Goal: Task Accomplishment & Management: Manage account settings

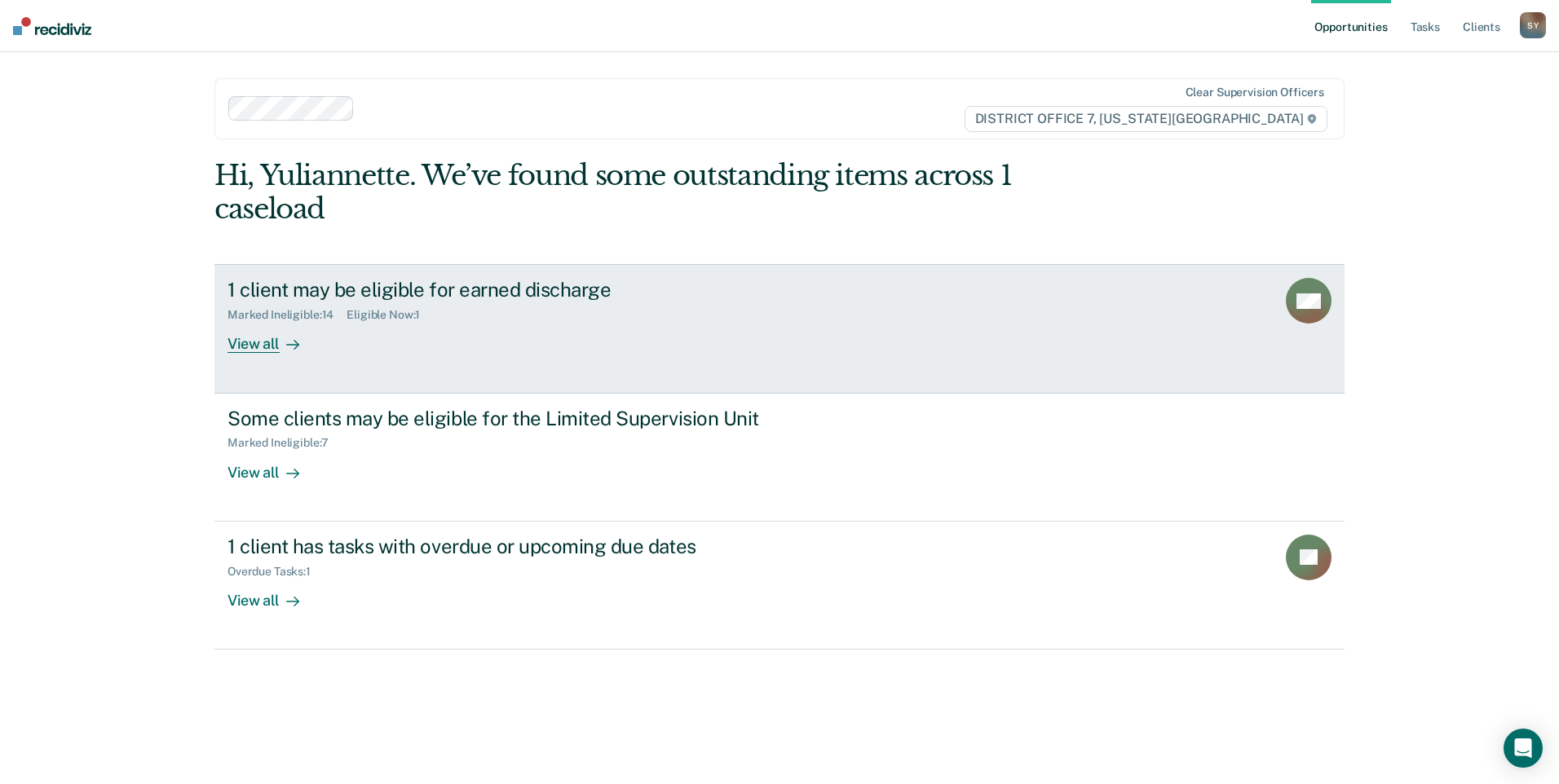
click at [276, 340] on div "View all" at bounding box center [273, 338] width 91 height 32
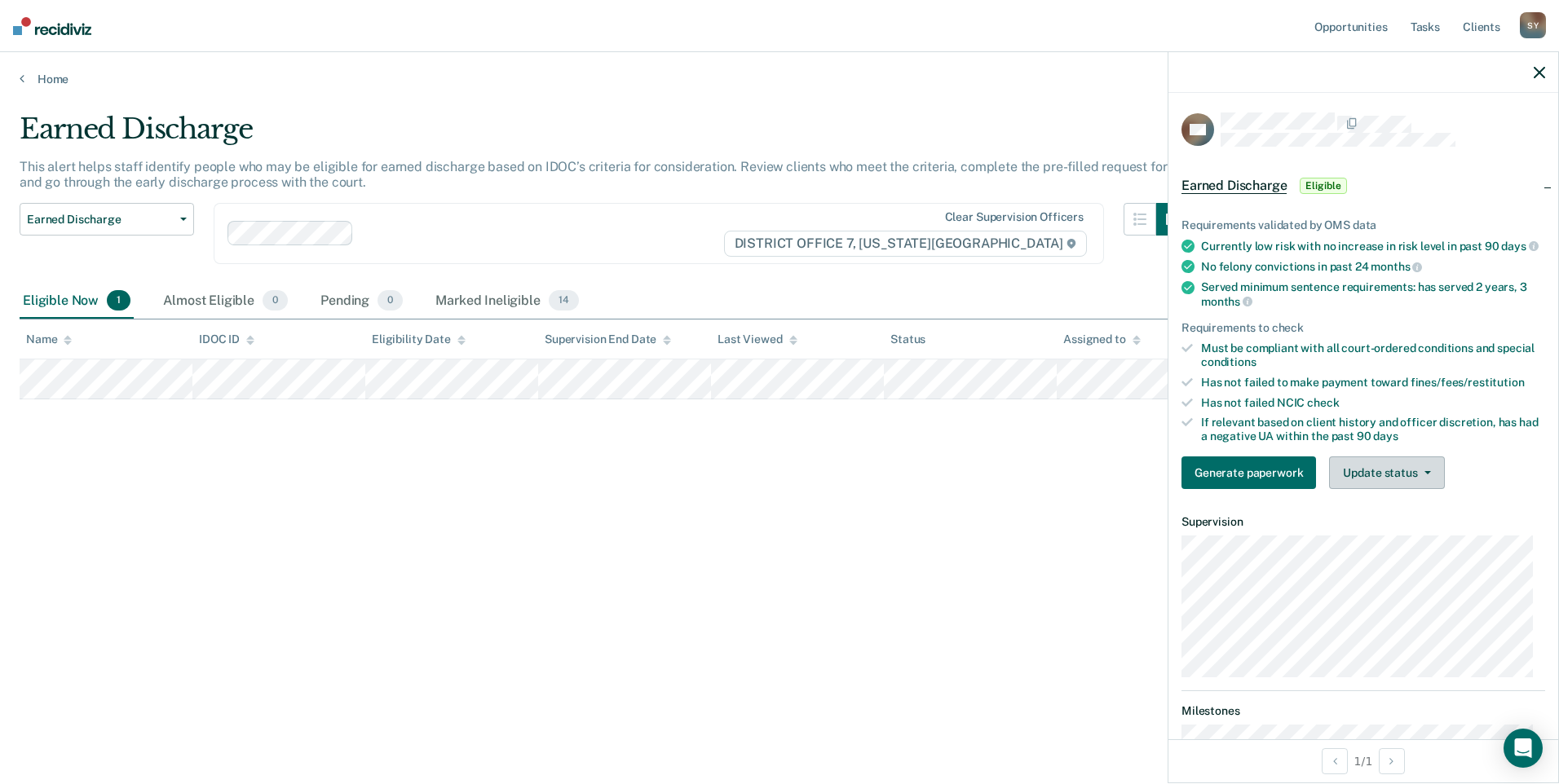
click at [1408, 489] on button "Update status" at bounding box center [1386, 473] width 115 height 33
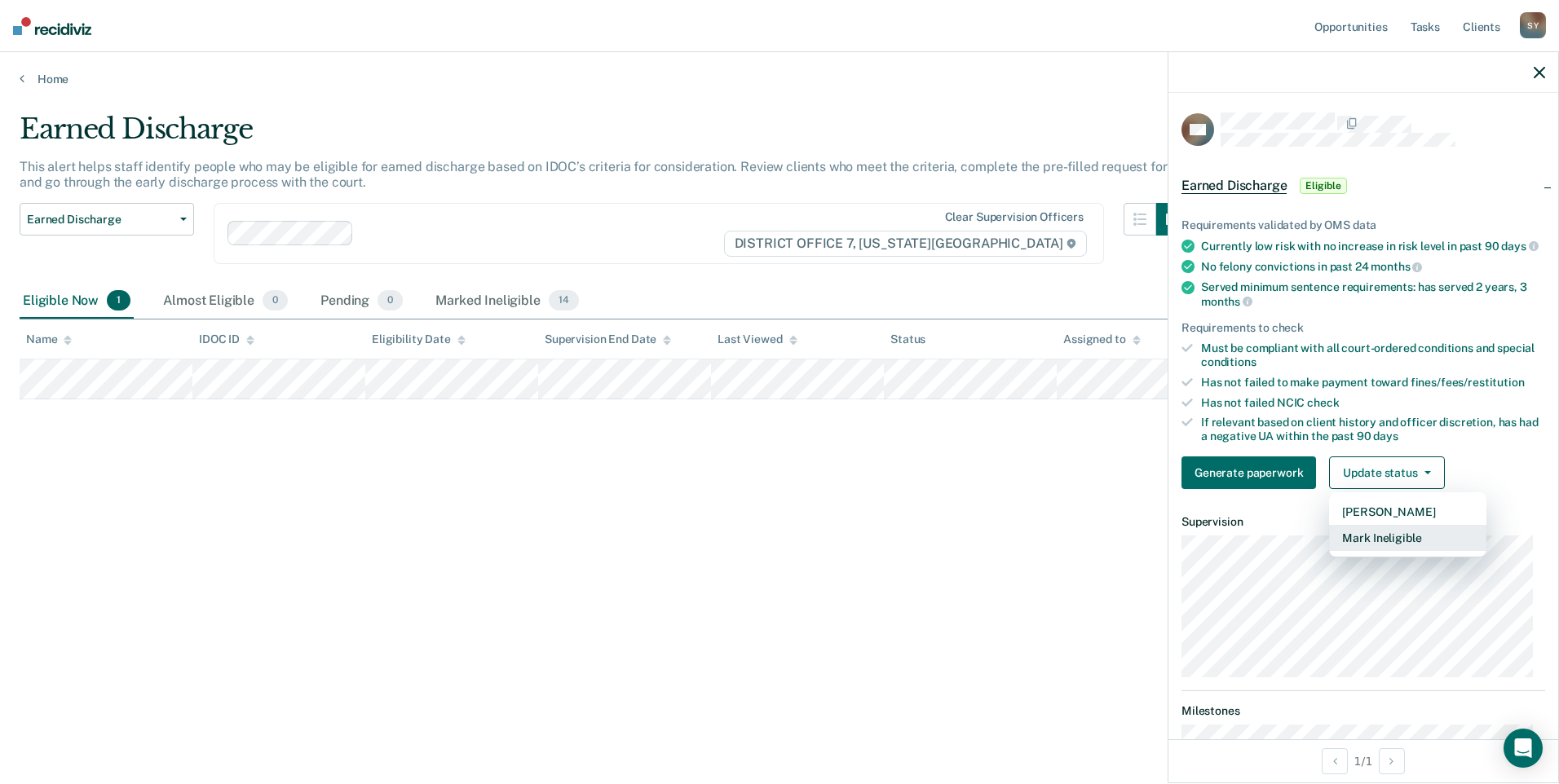
click at [1334, 551] on button "Mark Ineligible" at bounding box center [1408, 538] width 158 height 26
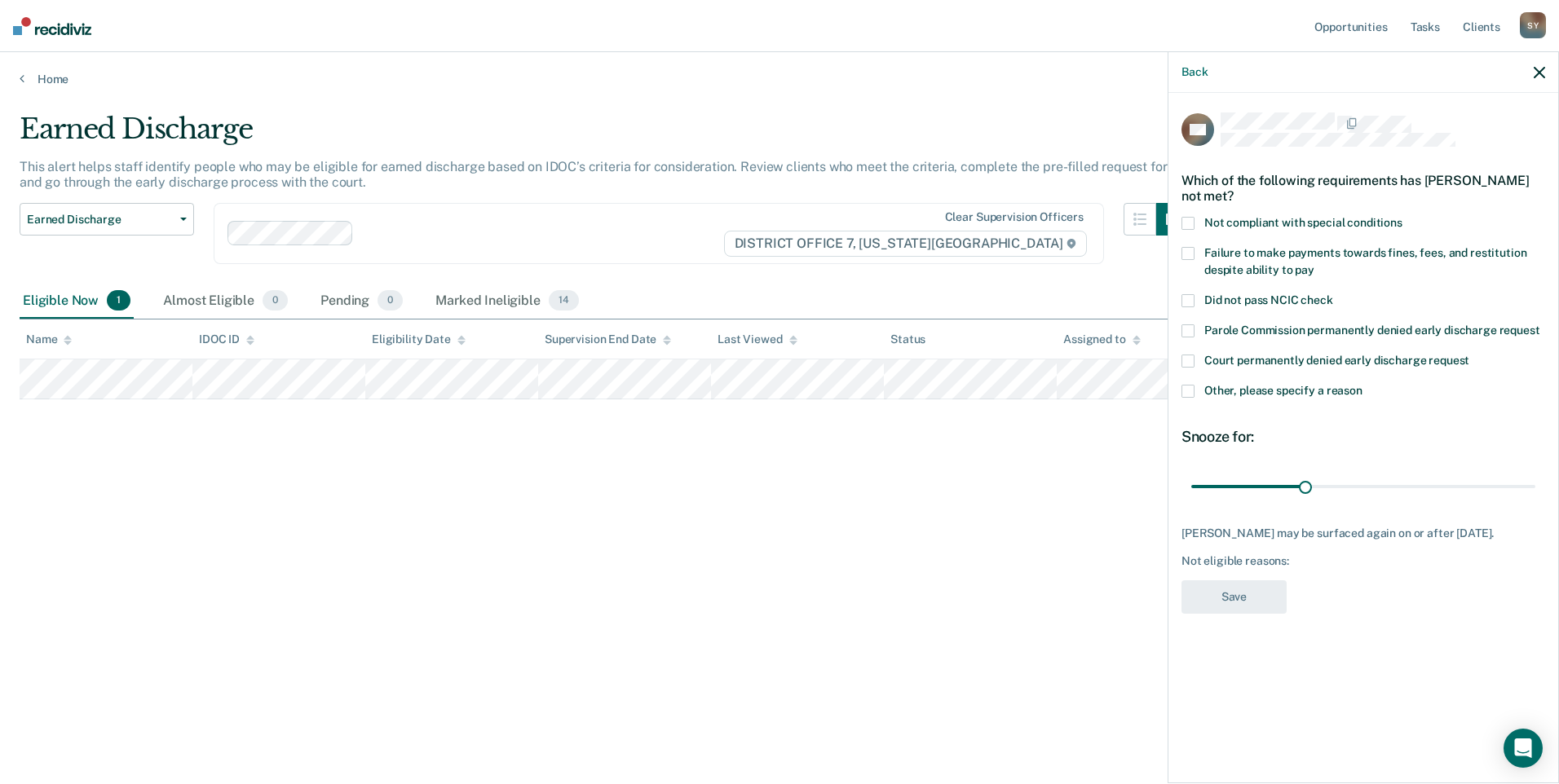
click at [1192, 395] on span at bounding box center [1188, 391] width 13 height 13
click at [1363, 385] on input "Other, please specify a reason" at bounding box center [1363, 385] width 0 height 0
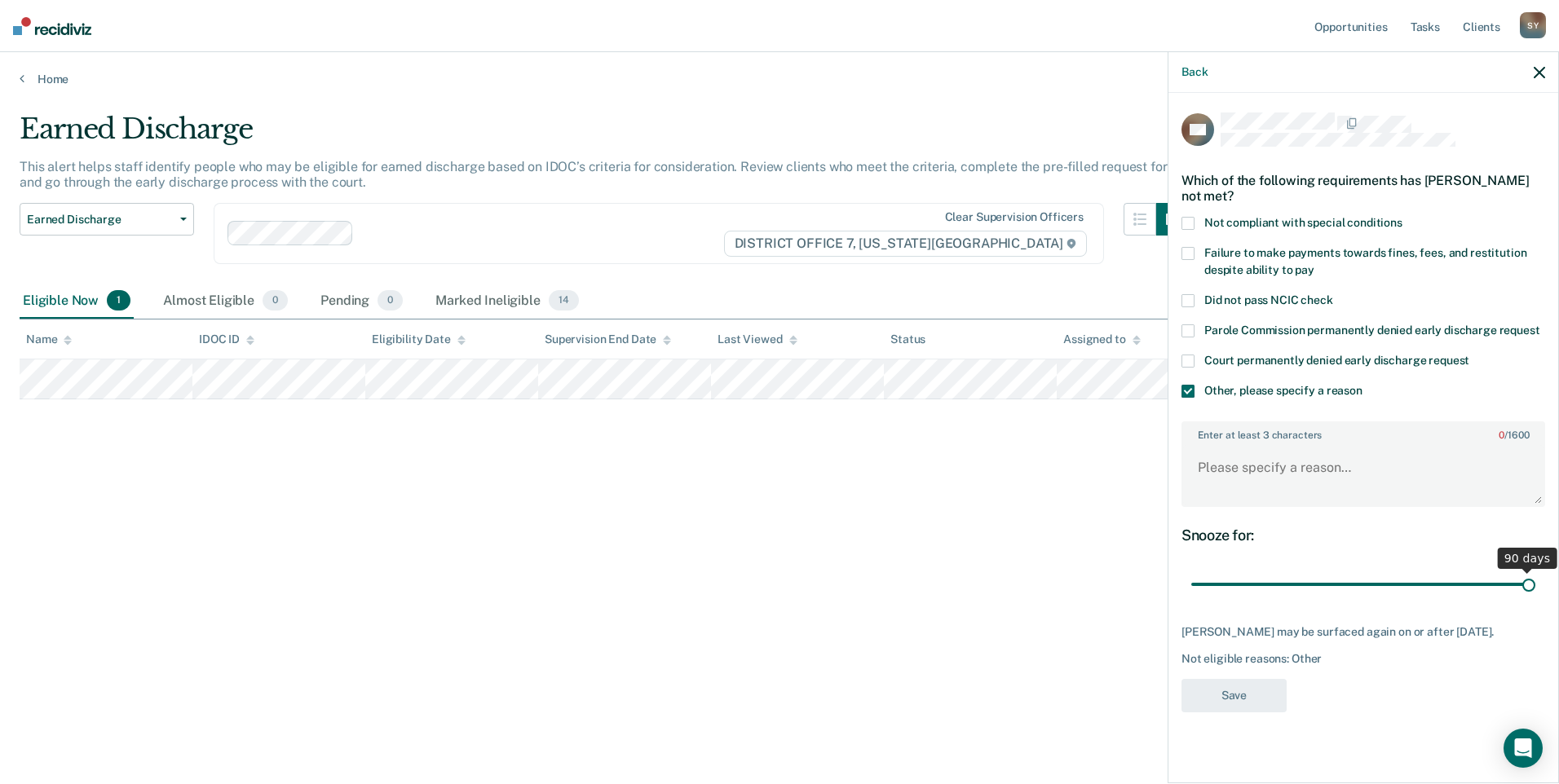
drag, startPoint x: 1308, startPoint y: 588, endPoint x: 1562, endPoint y: 605, distance: 254.6
type input "90"
click at [1535, 599] on input "range" at bounding box center [1363, 585] width 344 height 29
click at [1288, 473] on textarea "Enter at least 3 characters 0 / 1600" at bounding box center [1363, 475] width 360 height 61
type textarea "drug court"
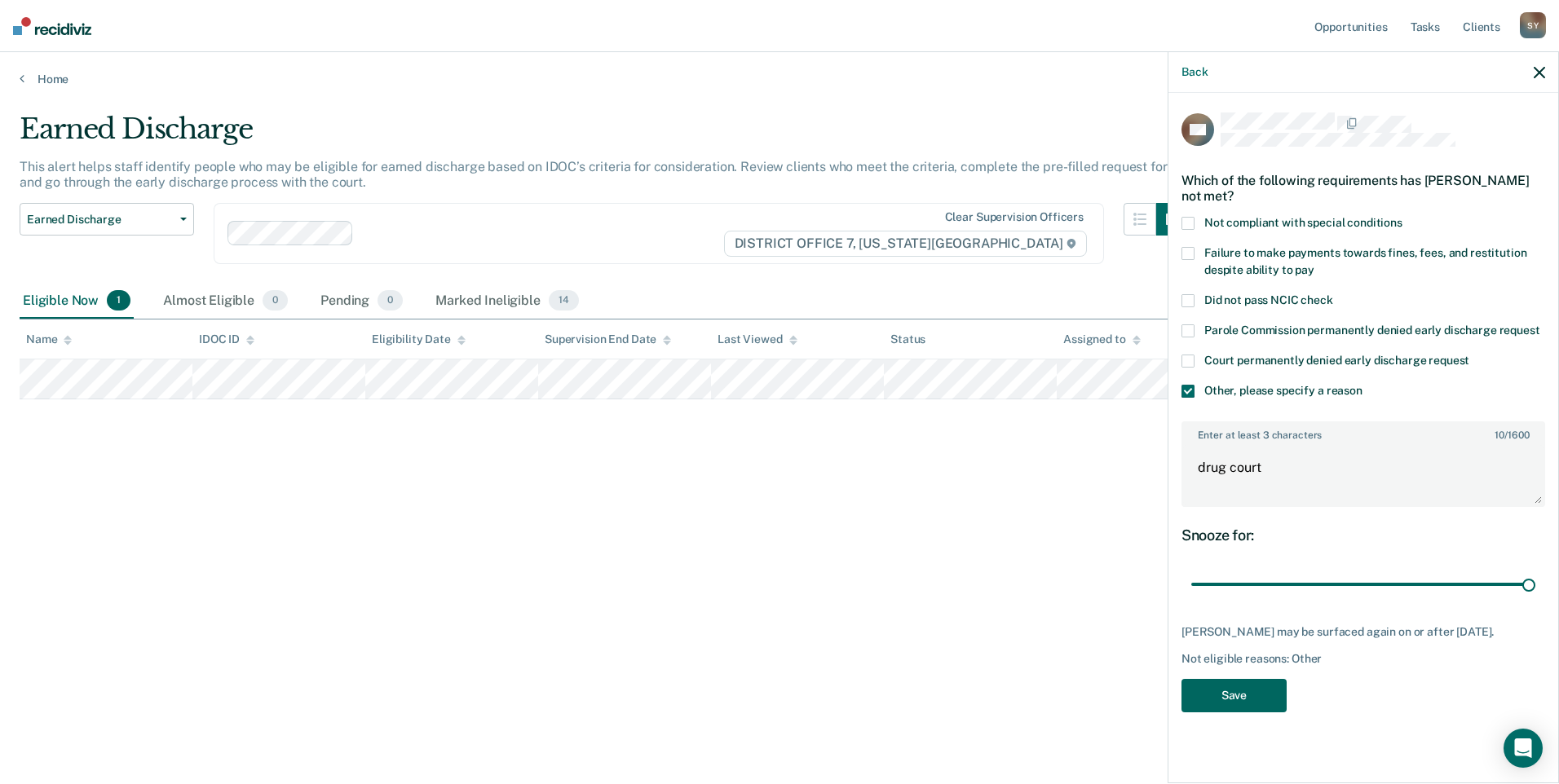
click at [1252, 712] on button "Save" at bounding box center [1234, 695] width 105 height 33
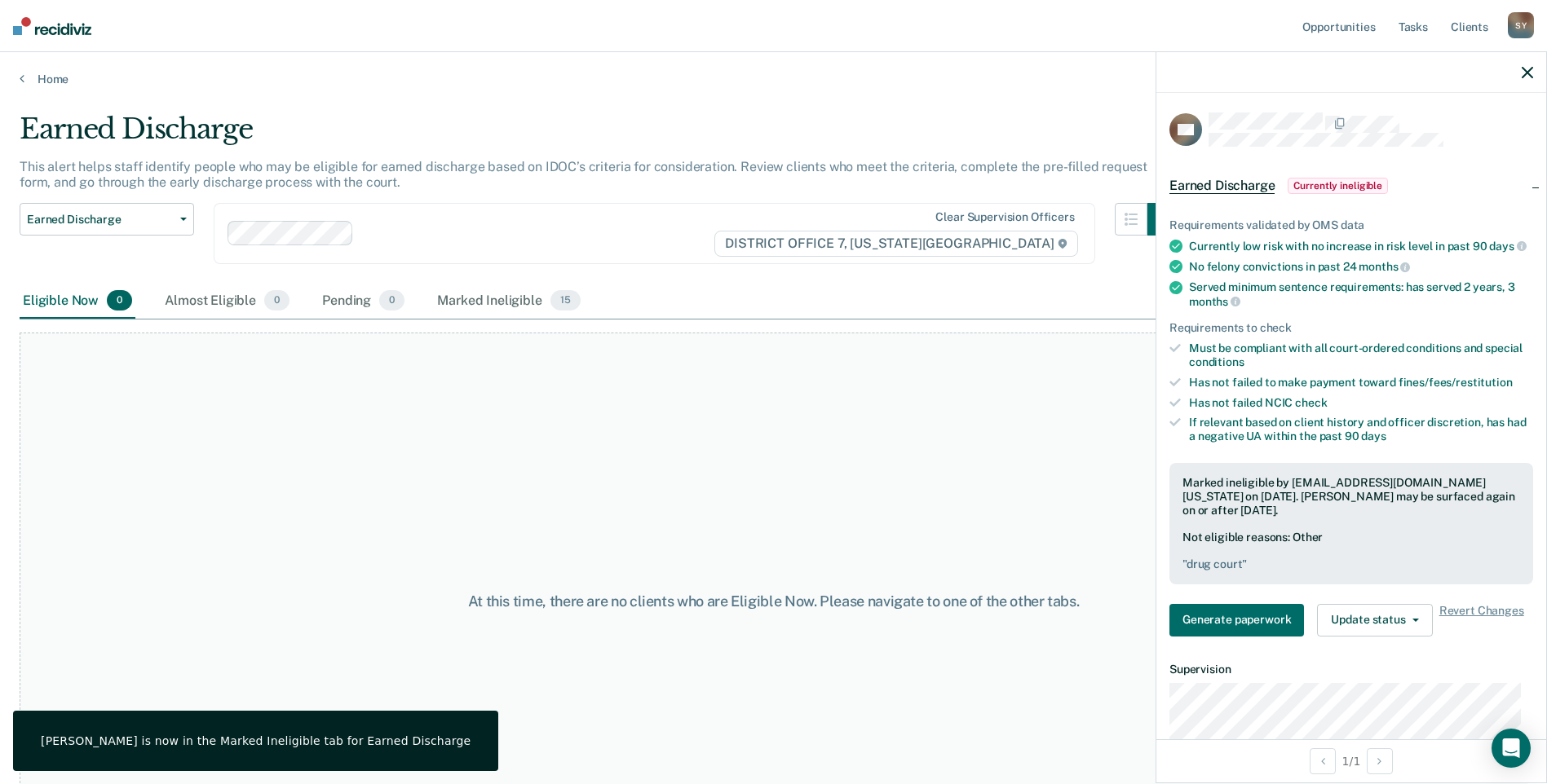
click at [1523, 78] on icon "button" at bounding box center [1527, 72] width 12 height 12
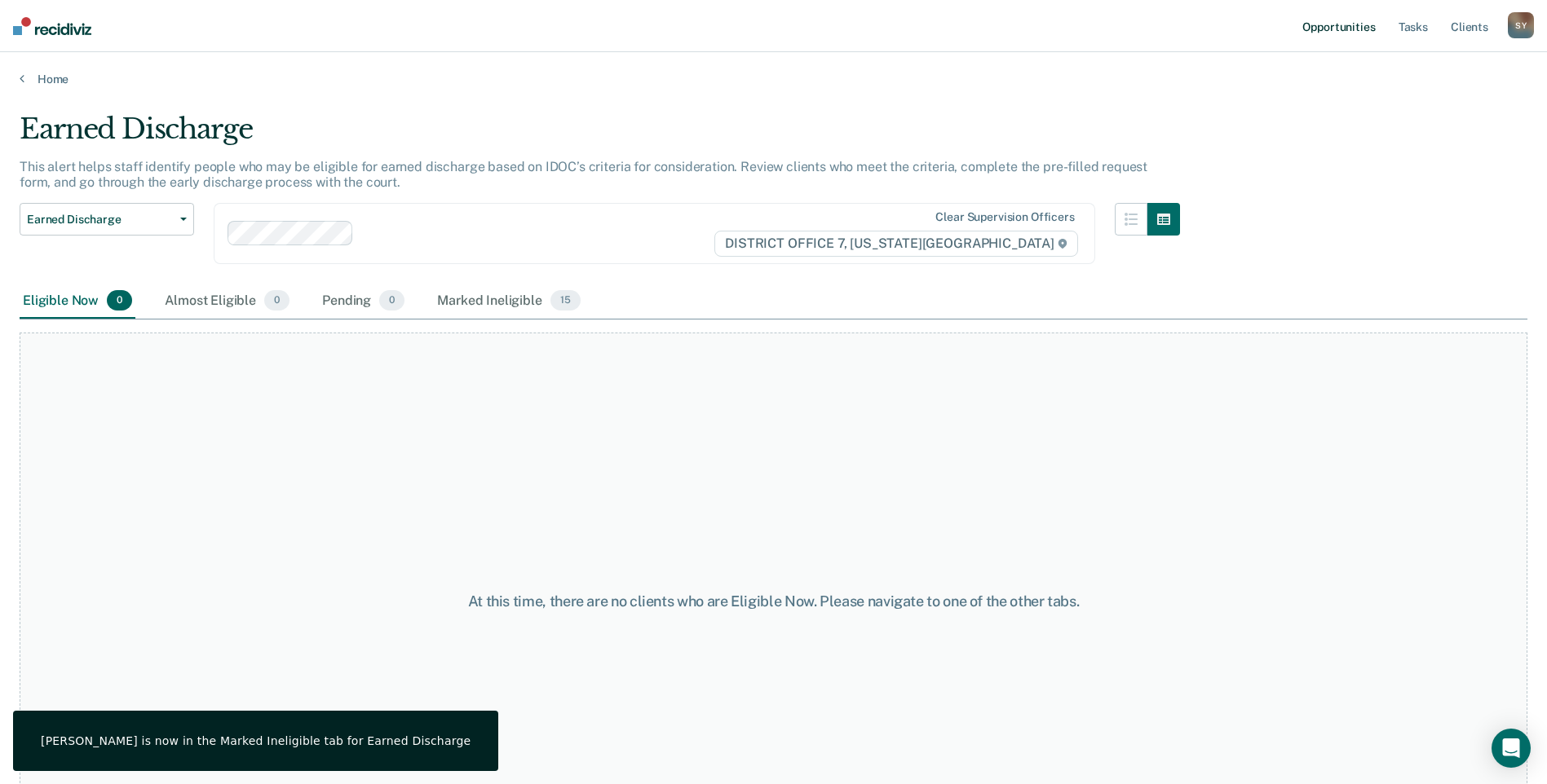
click at [1360, 29] on link "Opportunities" at bounding box center [1339, 26] width 79 height 53
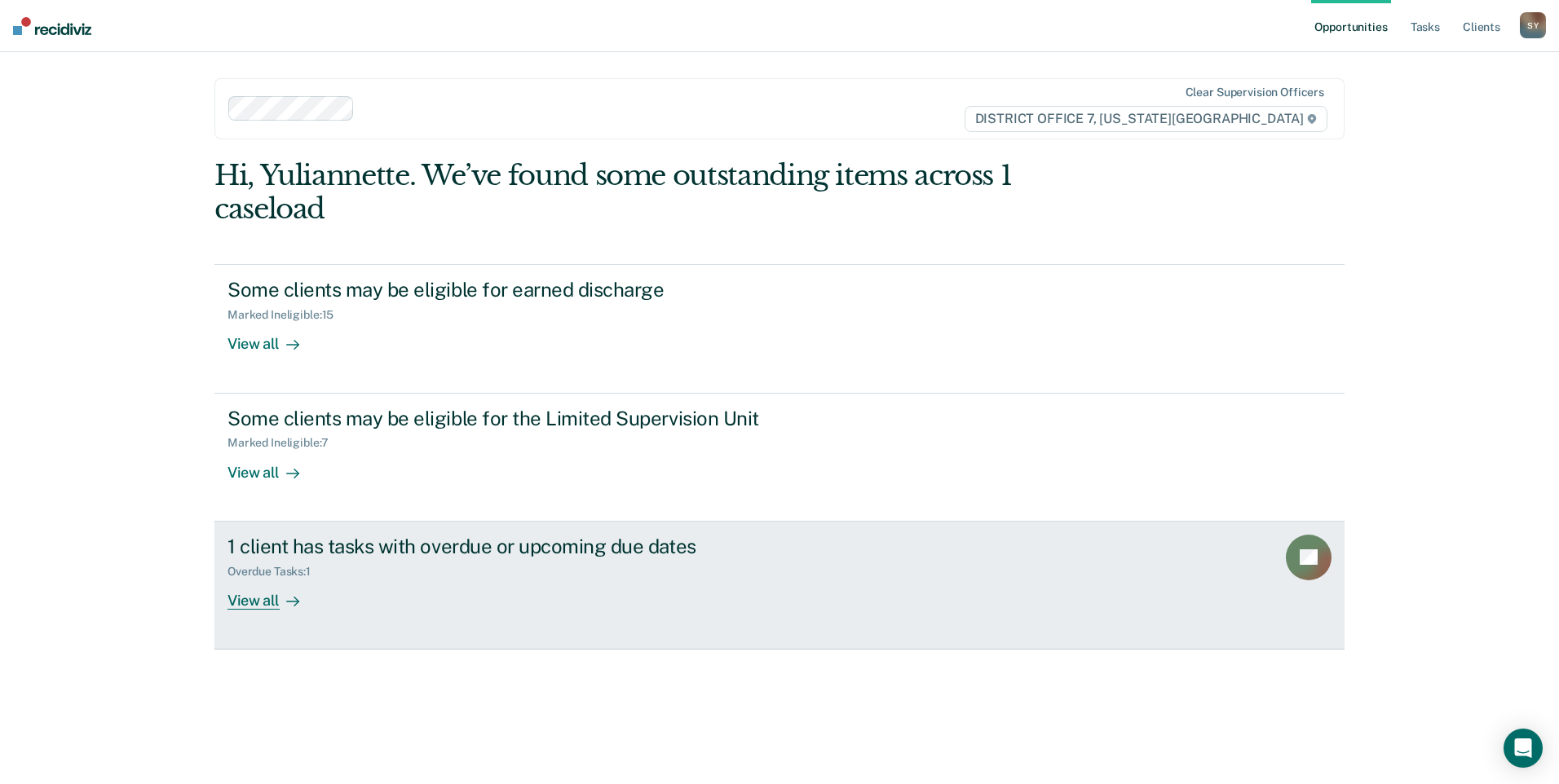
click at [271, 609] on div "View all" at bounding box center [273, 594] width 91 height 32
